Goal: Task Accomplishment & Management: Complete application form

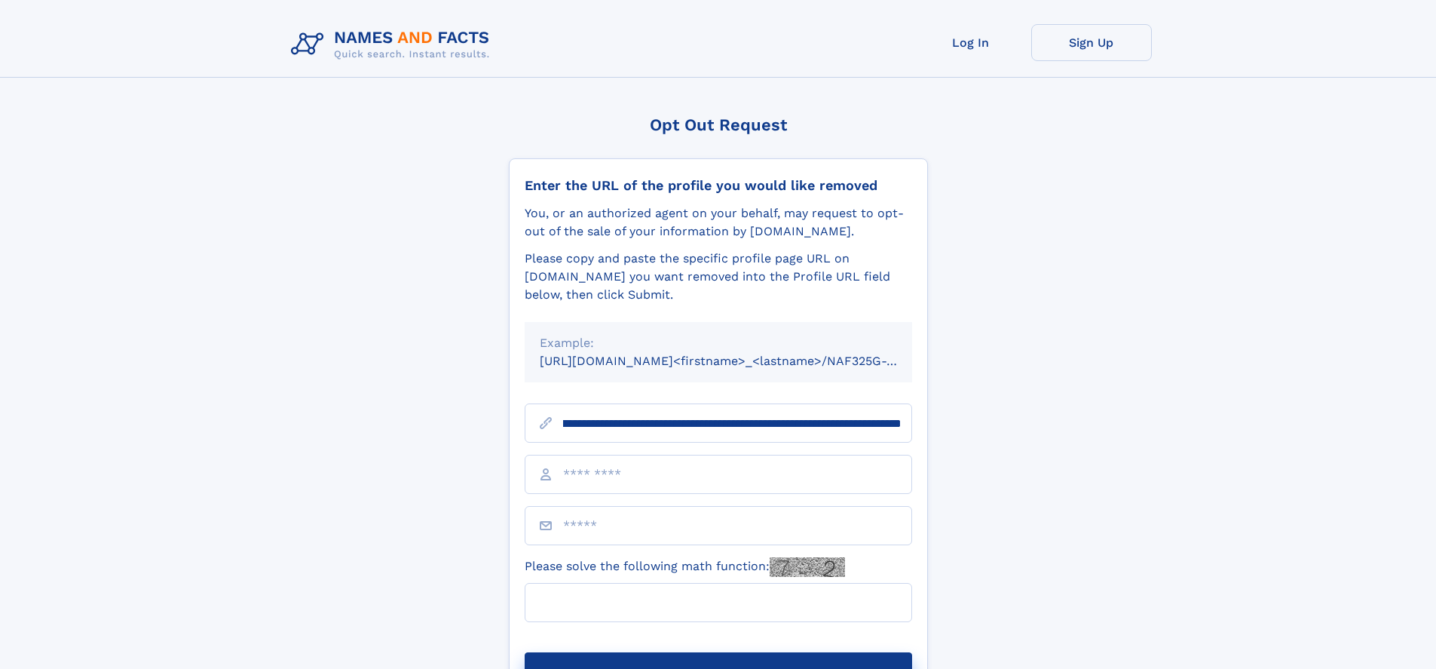
scroll to position [0, 169]
type input "**********"
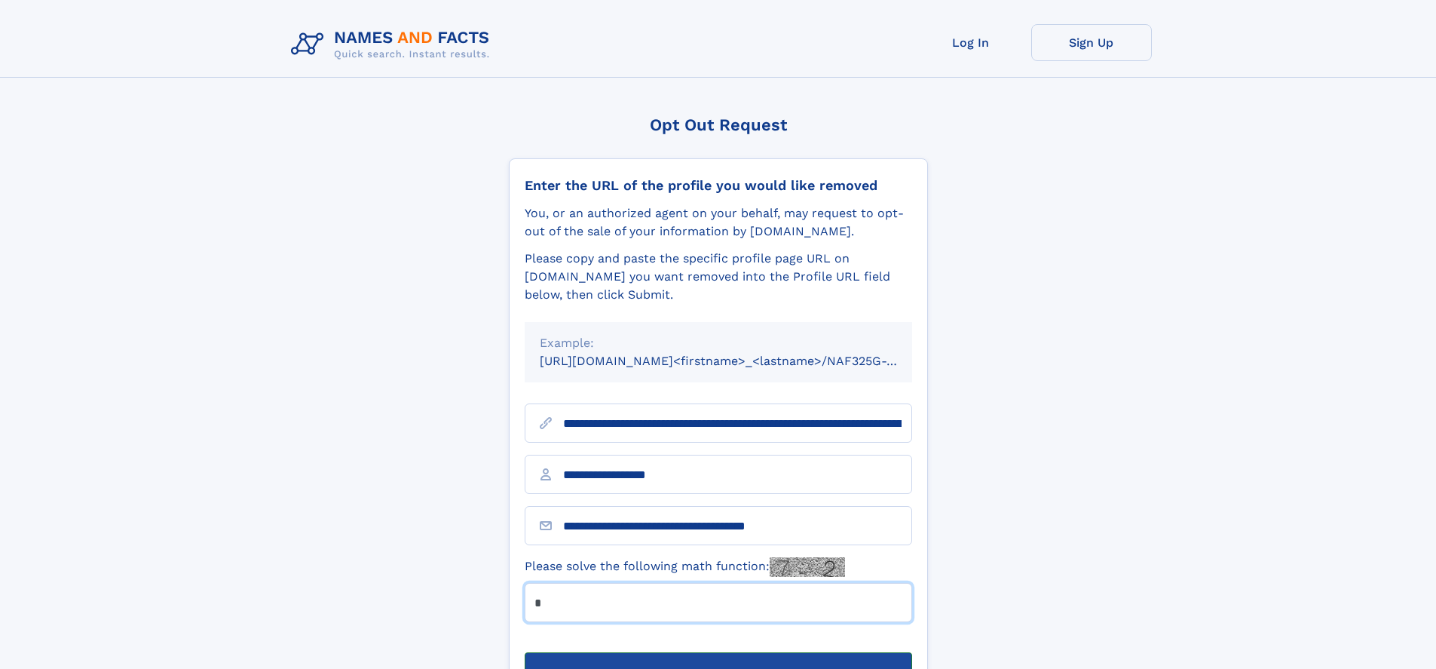
type input "*"
click at [717, 652] on button "Submit Opt Out Request" at bounding box center [718, 676] width 387 height 48
